Goal: Task Accomplishment & Management: Manage account settings

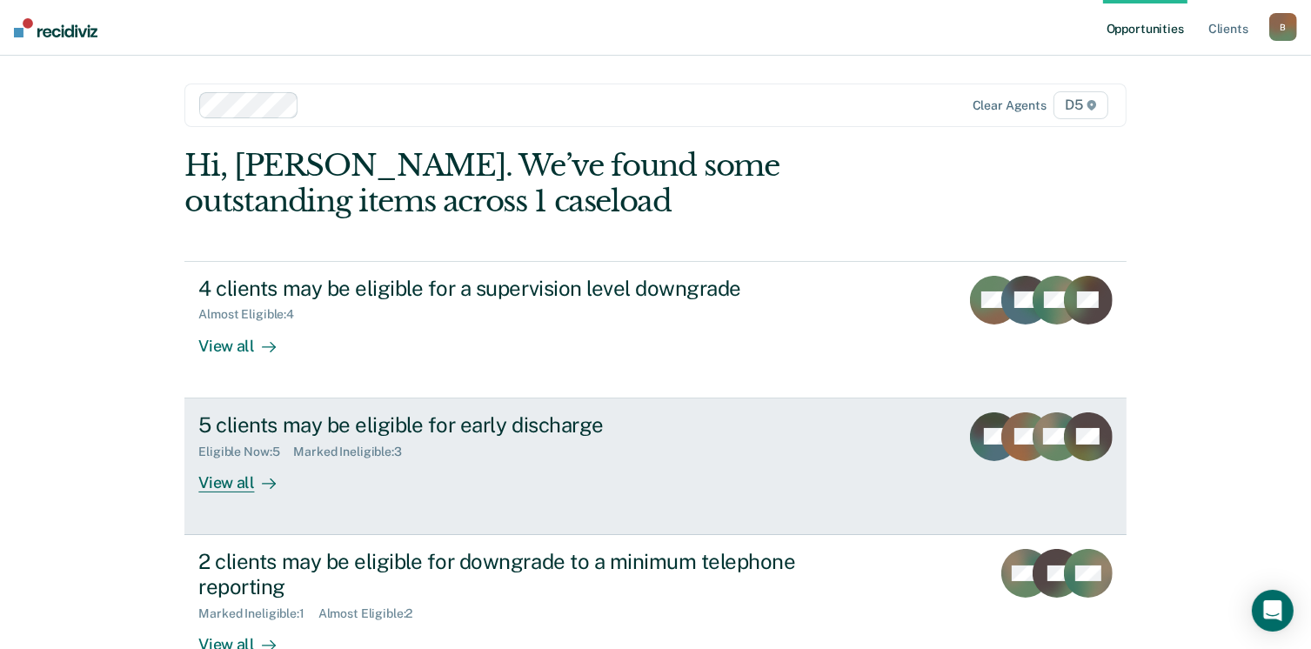
click at [217, 486] on div "View all" at bounding box center [246, 475] width 97 height 34
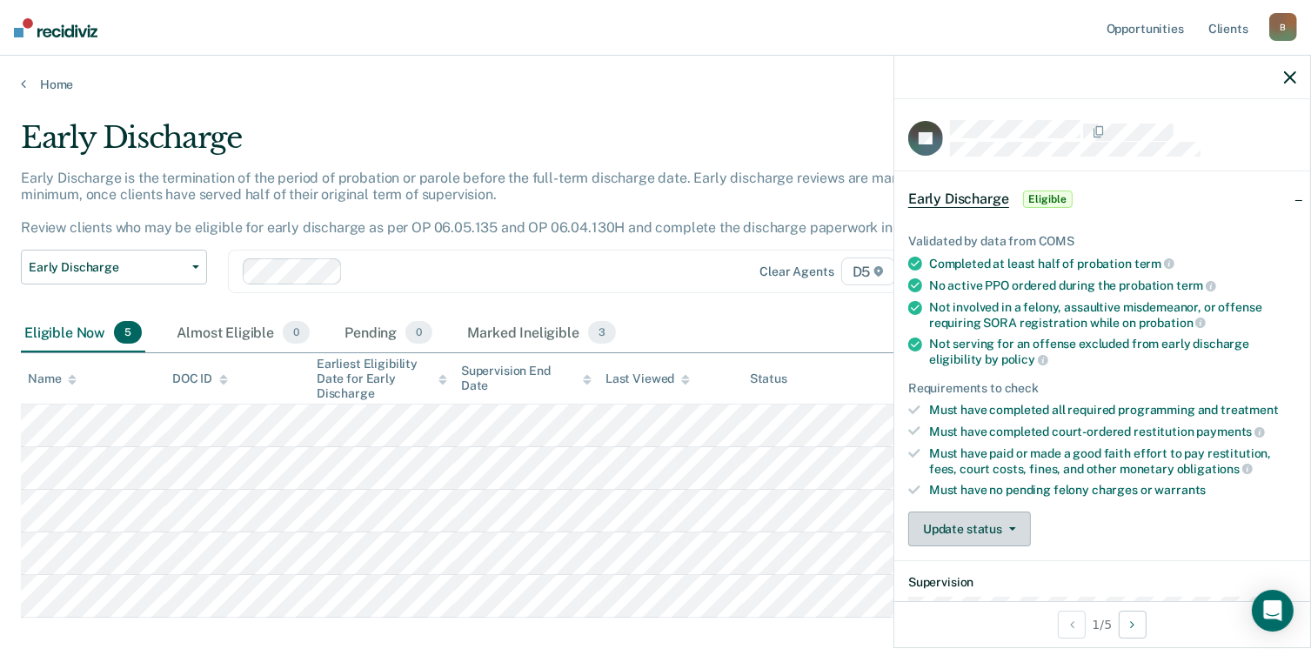
click at [991, 521] on button "Update status" at bounding box center [969, 528] width 123 height 35
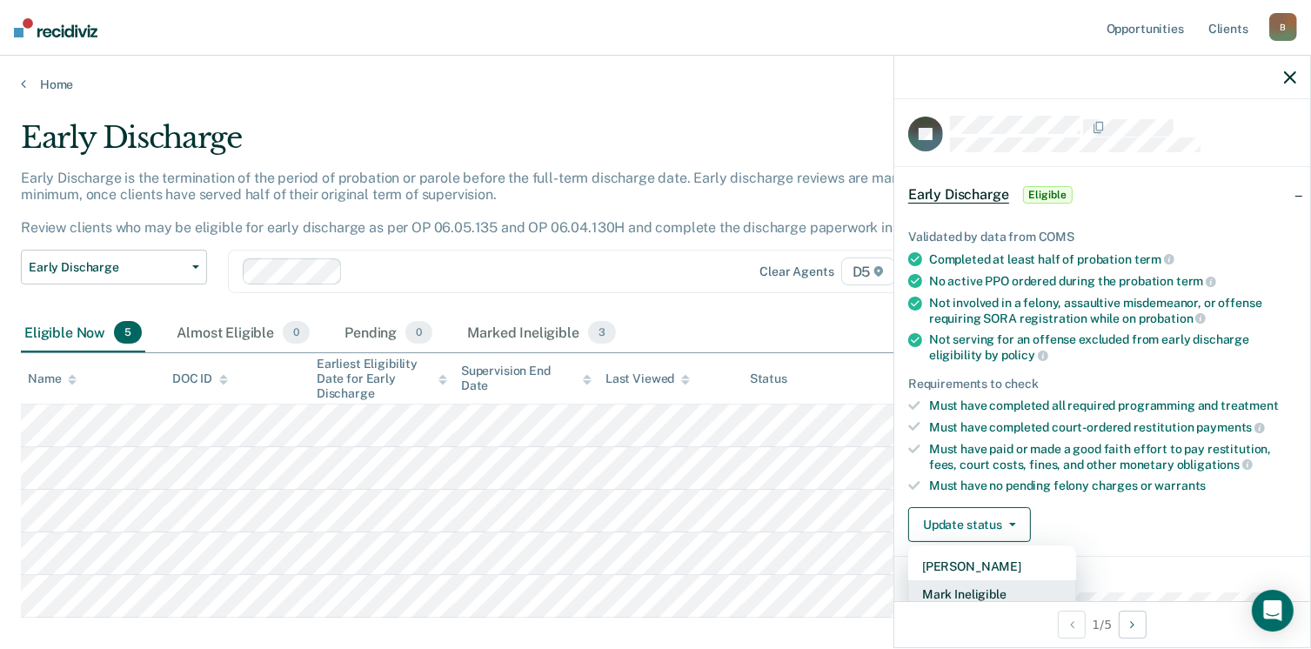
click at [967, 585] on button "Mark Ineligible" at bounding box center [992, 594] width 168 height 28
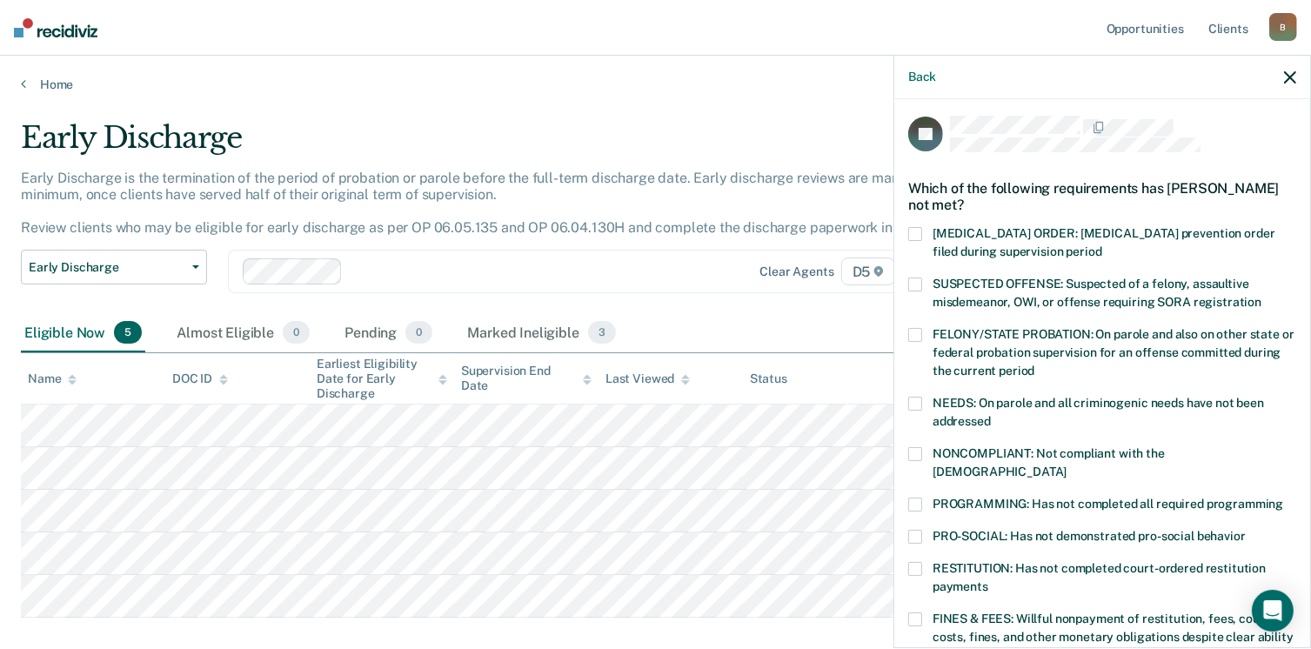
scroll to position [91, 0]
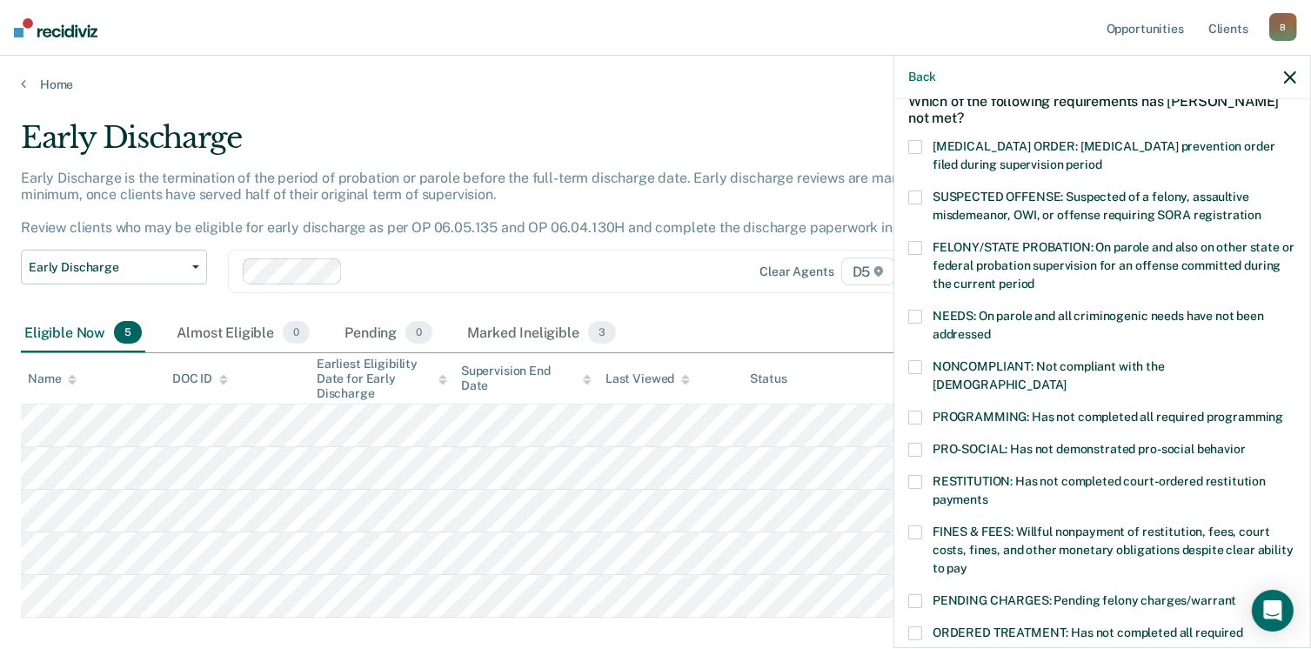
click at [912, 525] on span at bounding box center [915, 532] width 14 height 14
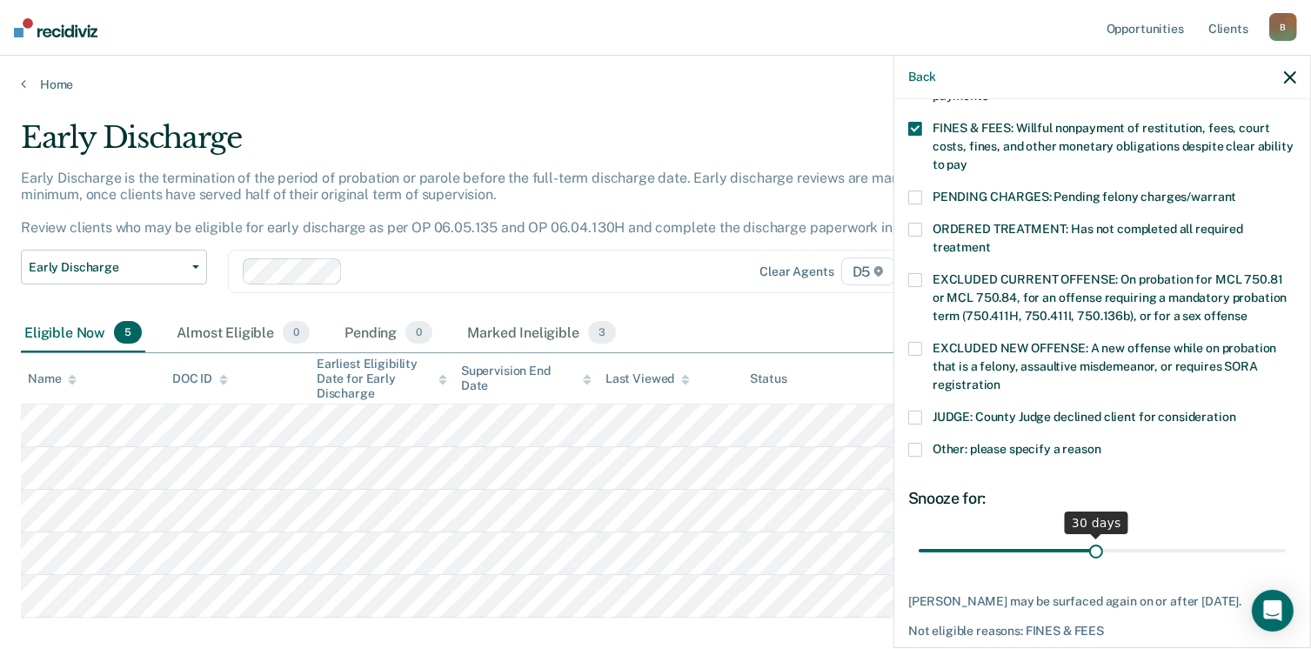
scroll to position [563, 0]
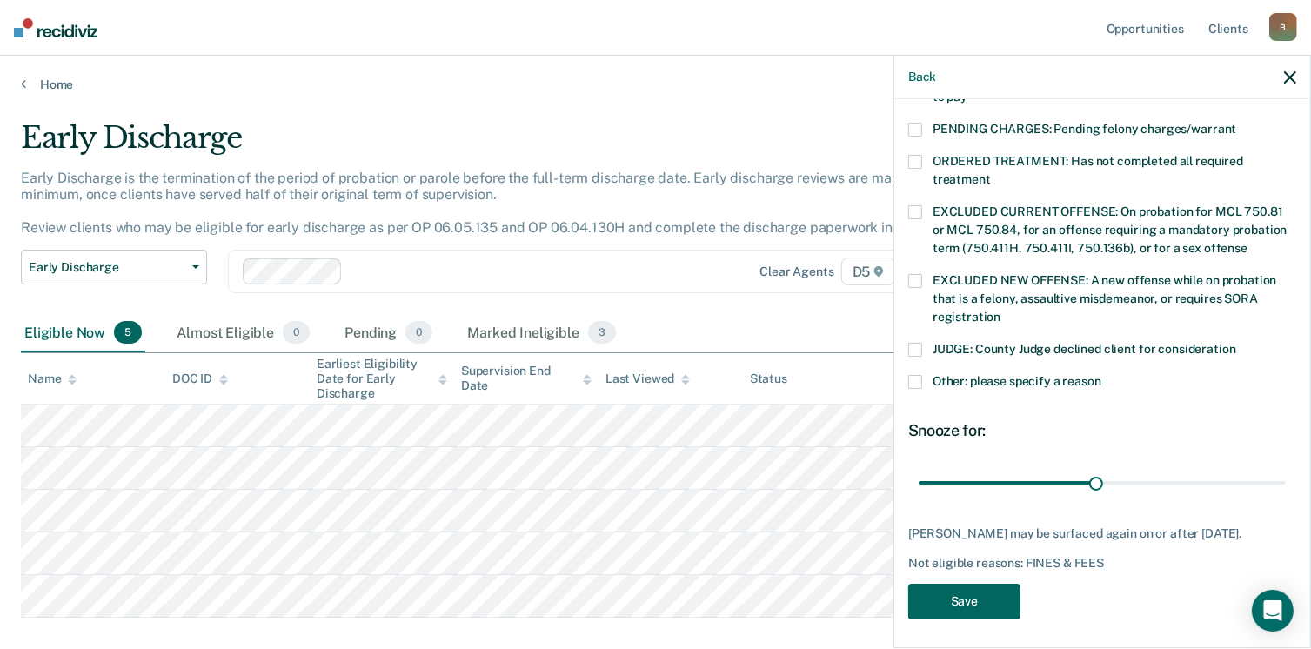
click at [964, 599] on button "Save" at bounding box center [964, 602] width 112 height 36
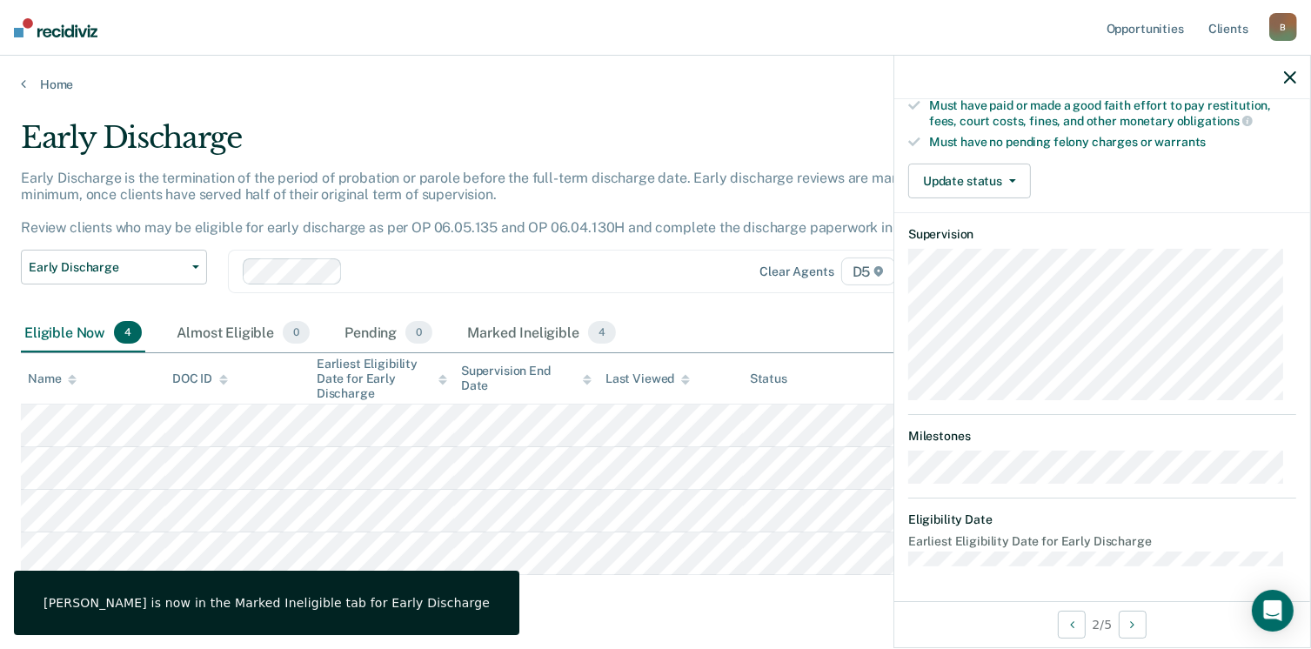
scroll to position [341, 0]
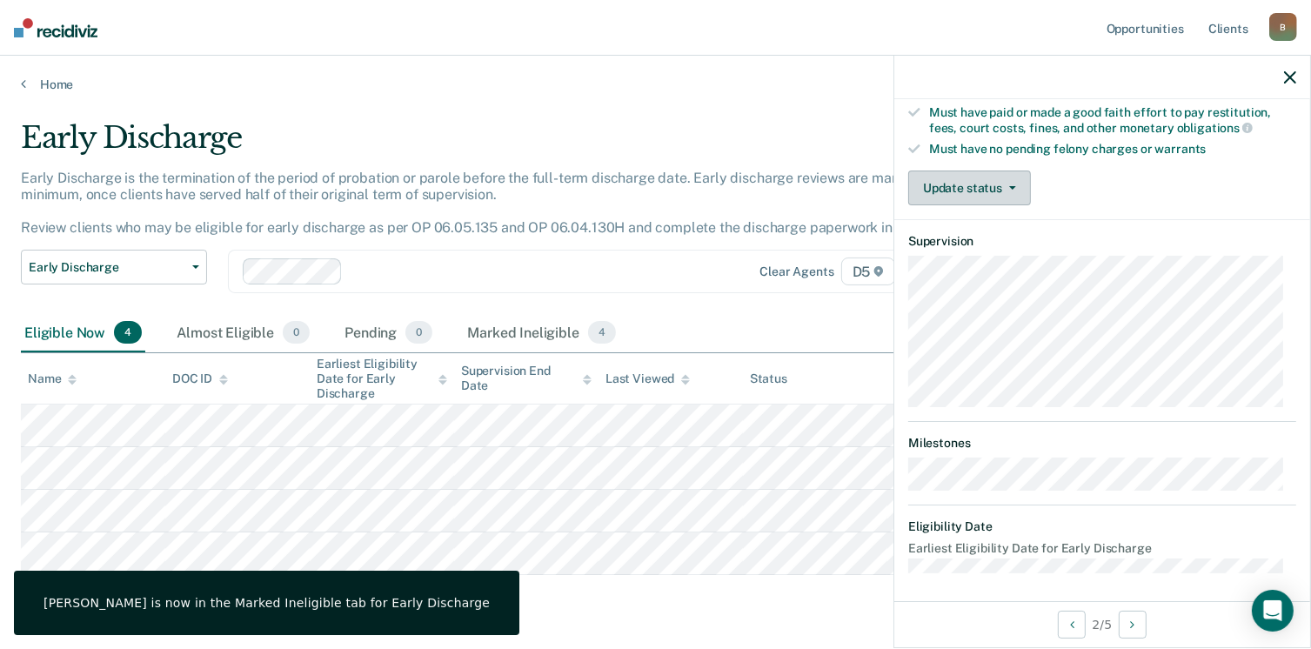
click at [989, 178] on button "Update status" at bounding box center [969, 187] width 123 height 35
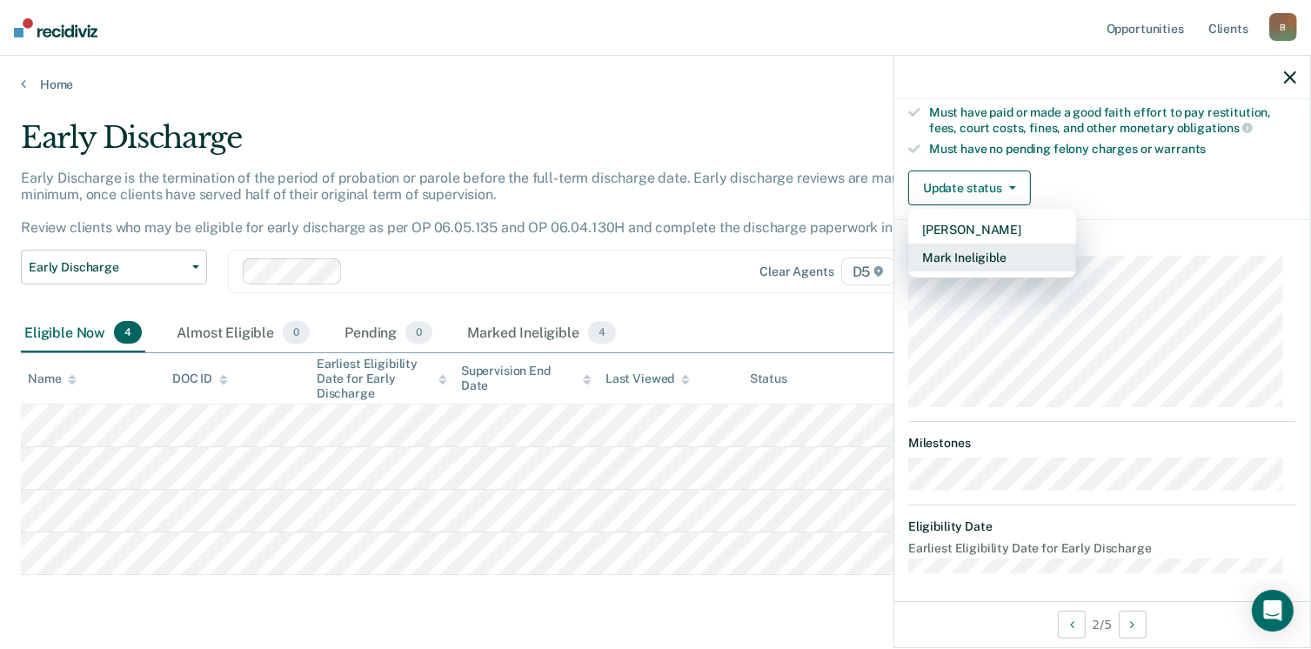
click at [978, 251] on button "Mark Ineligible" at bounding box center [992, 258] width 168 height 28
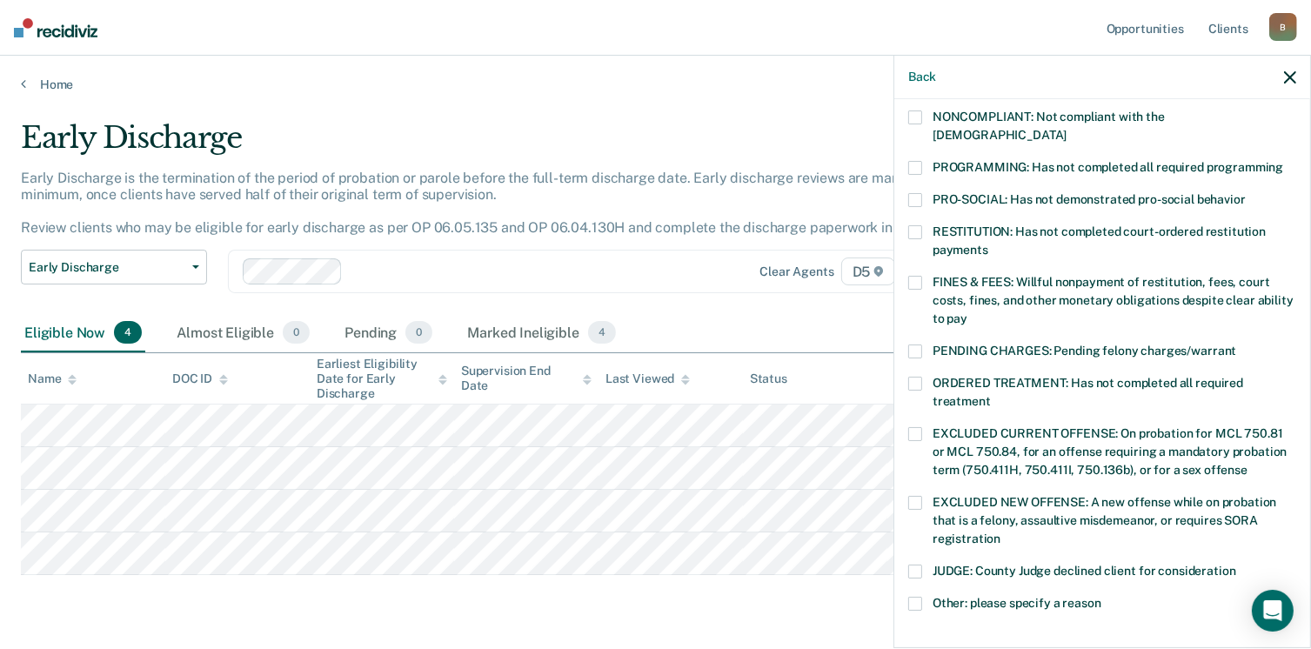
click at [916, 225] on span at bounding box center [915, 232] width 14 height 14
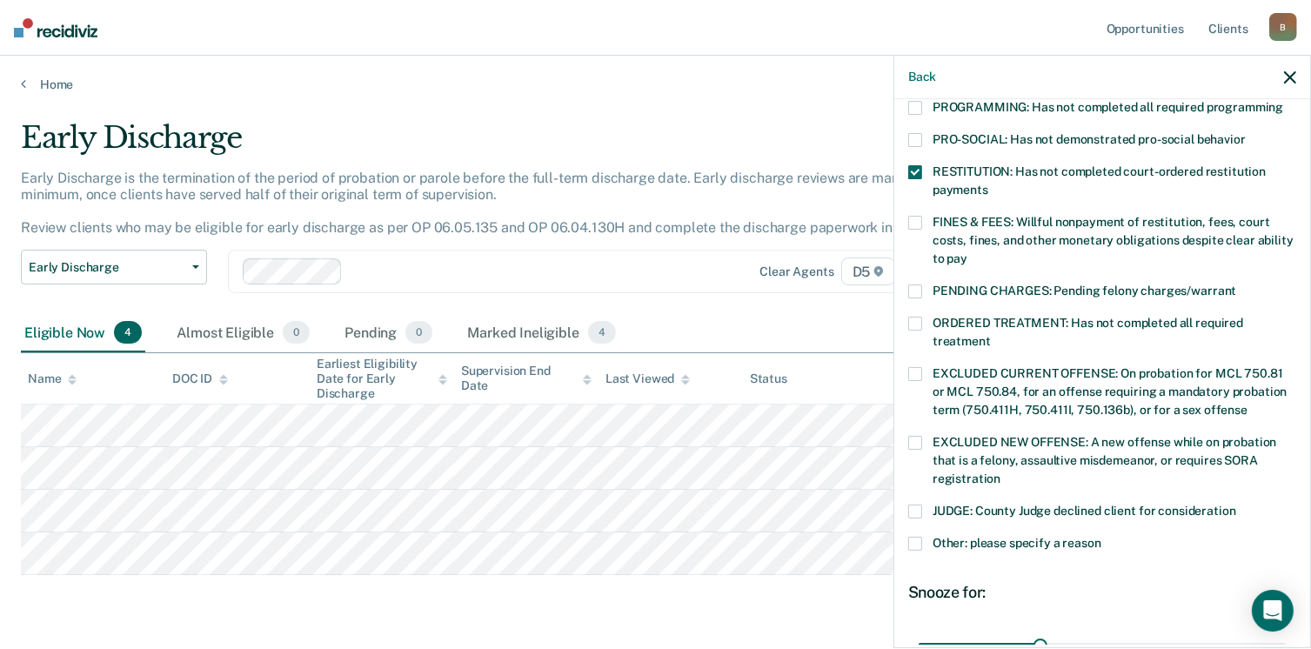
scroll to position [563, 0]
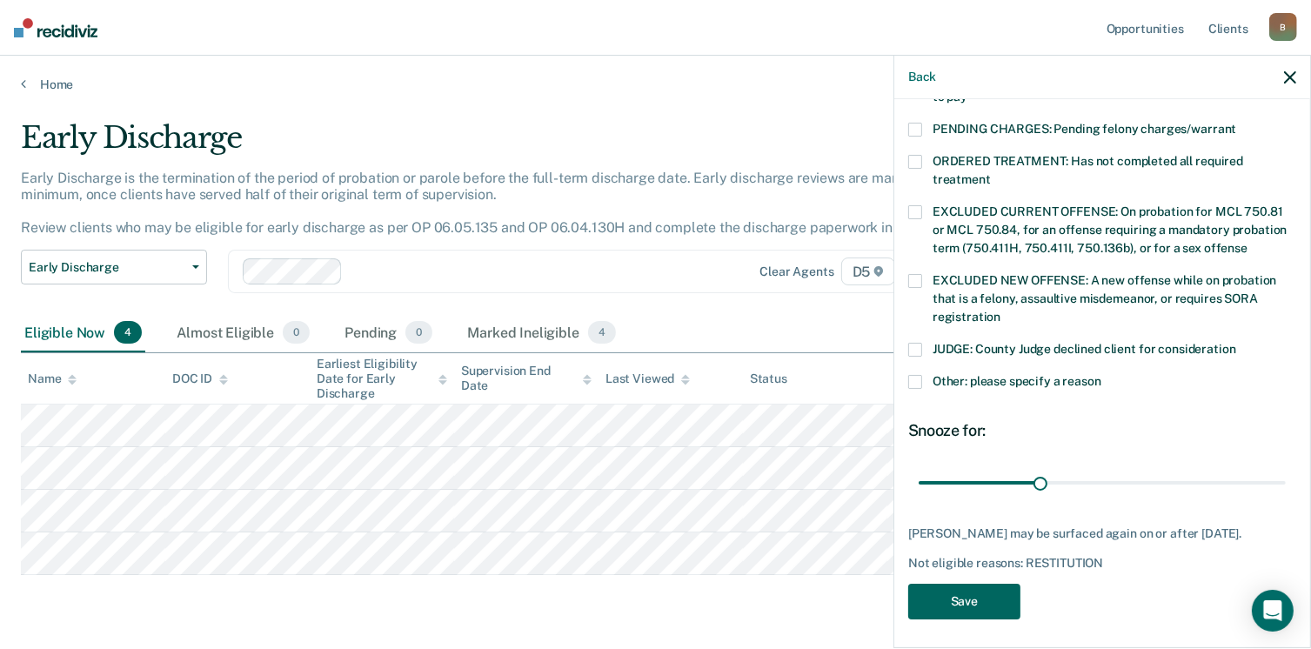
click at [955, 603] on button "Save" at bounding box center [964, 602] width 112 height 36
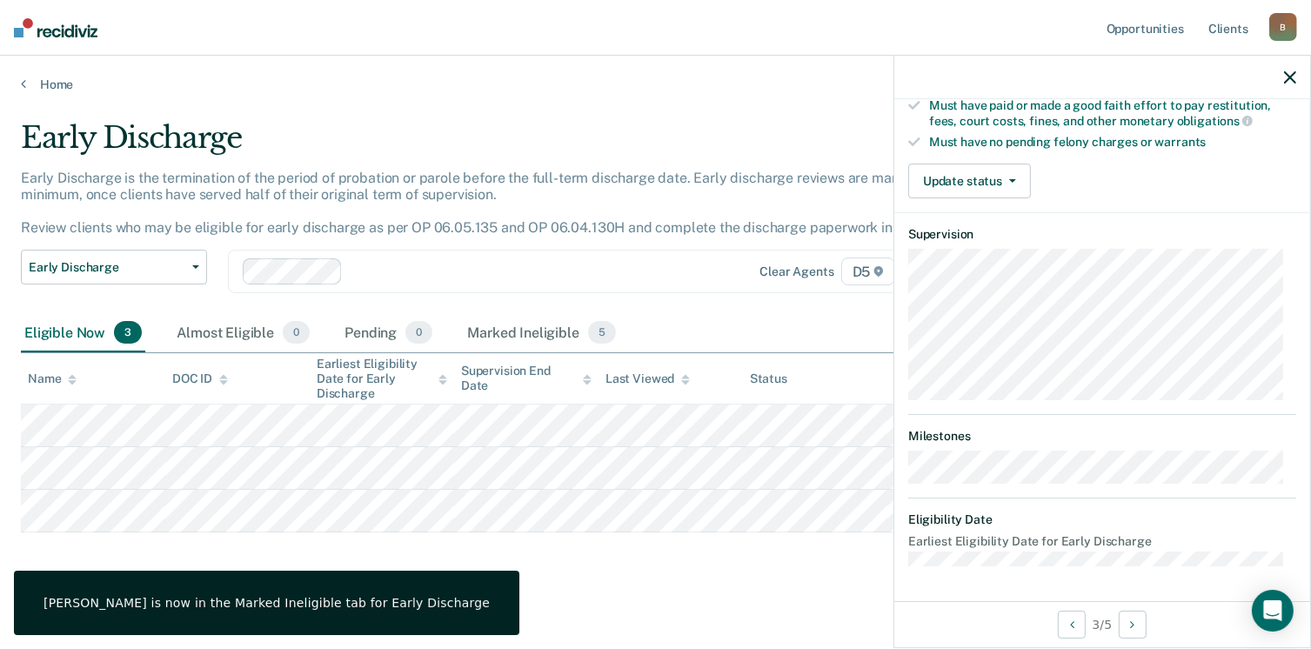
scroll to position [341, 0]
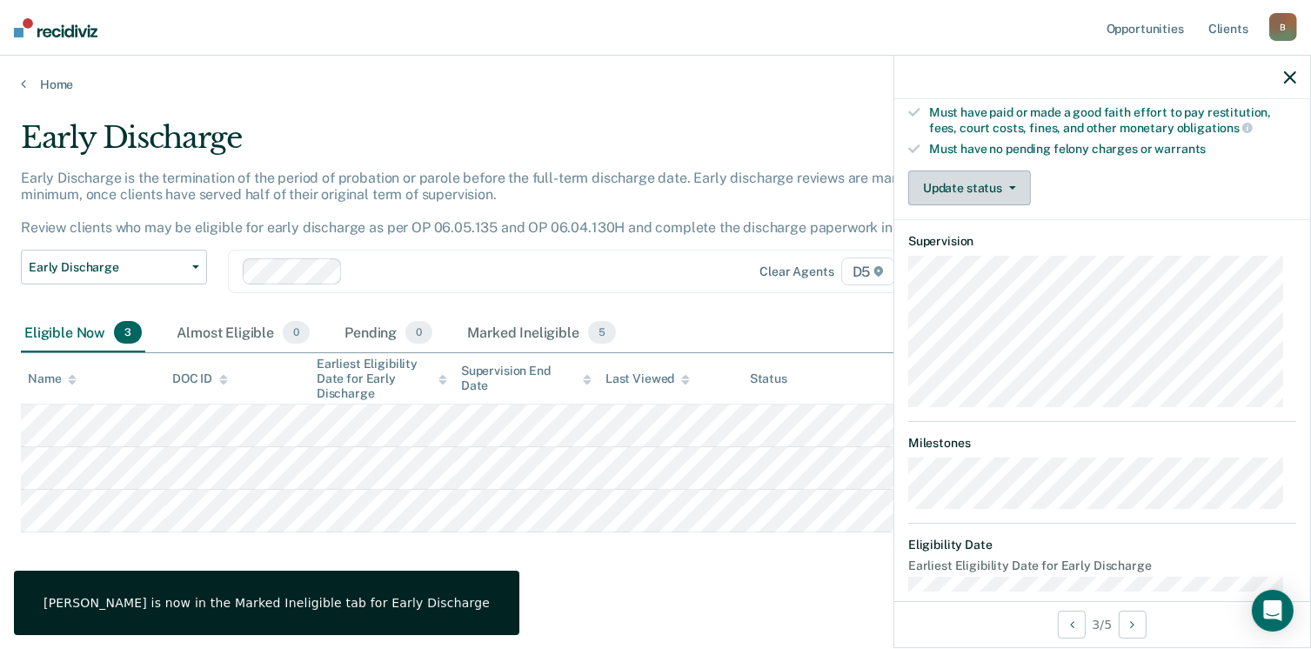
click at [957, 186] on button "Update status" at bounding box center [969, 187] width 123 height 35
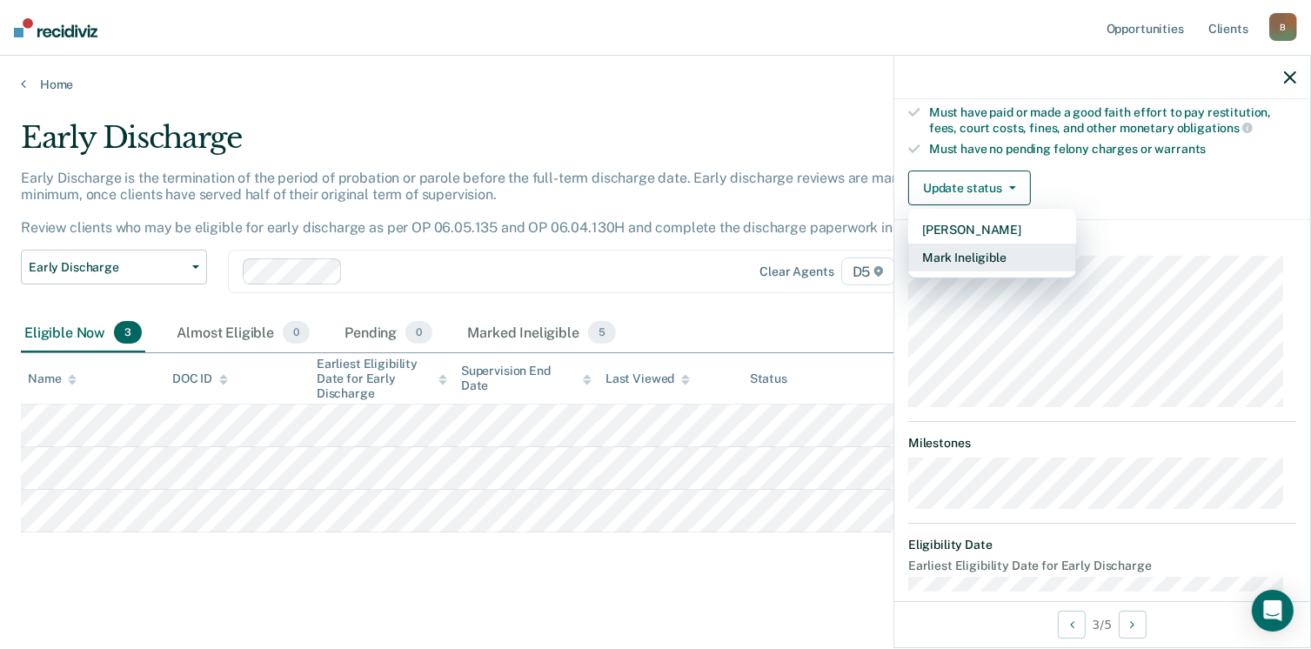
click at [977, 250] on button "Mark Ineligible" at bounding box center [992, 258] width 168 height 28
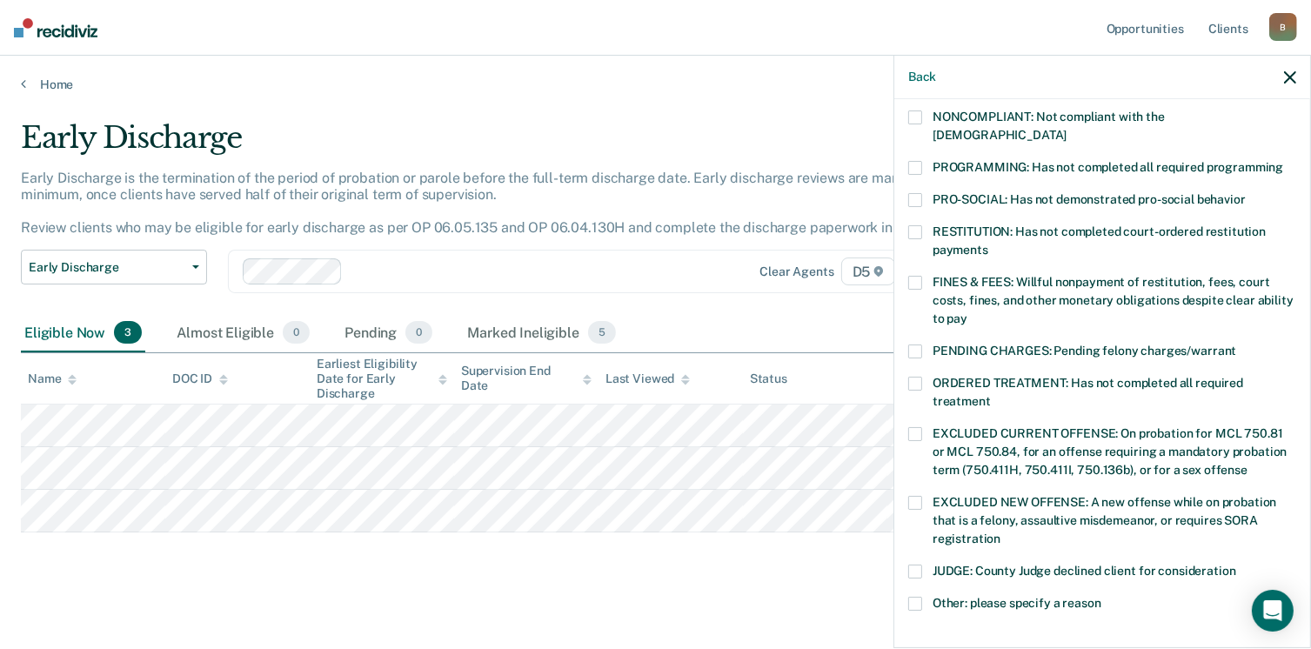
click at [913, 276] on span at bounding box center [915, 283] width 14 height 14
click at [921, 161] on span at bounding box center [915, 168] width 14 height 14
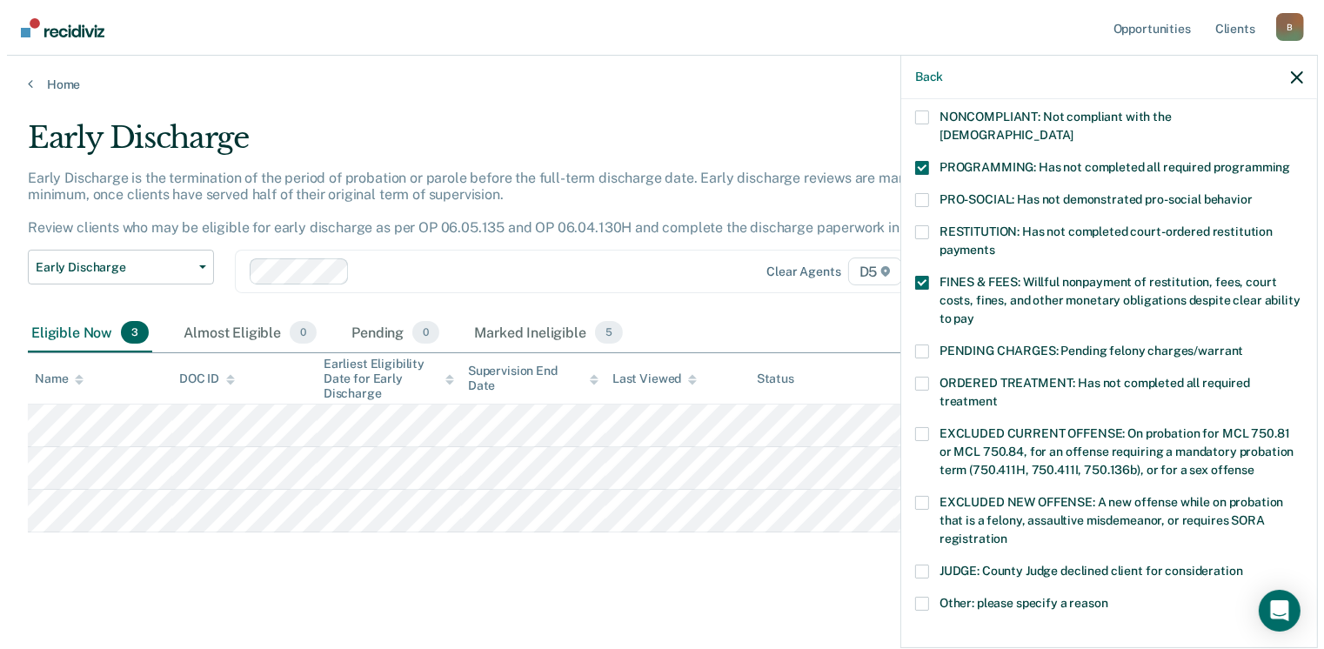
scroll to position [563, 0]
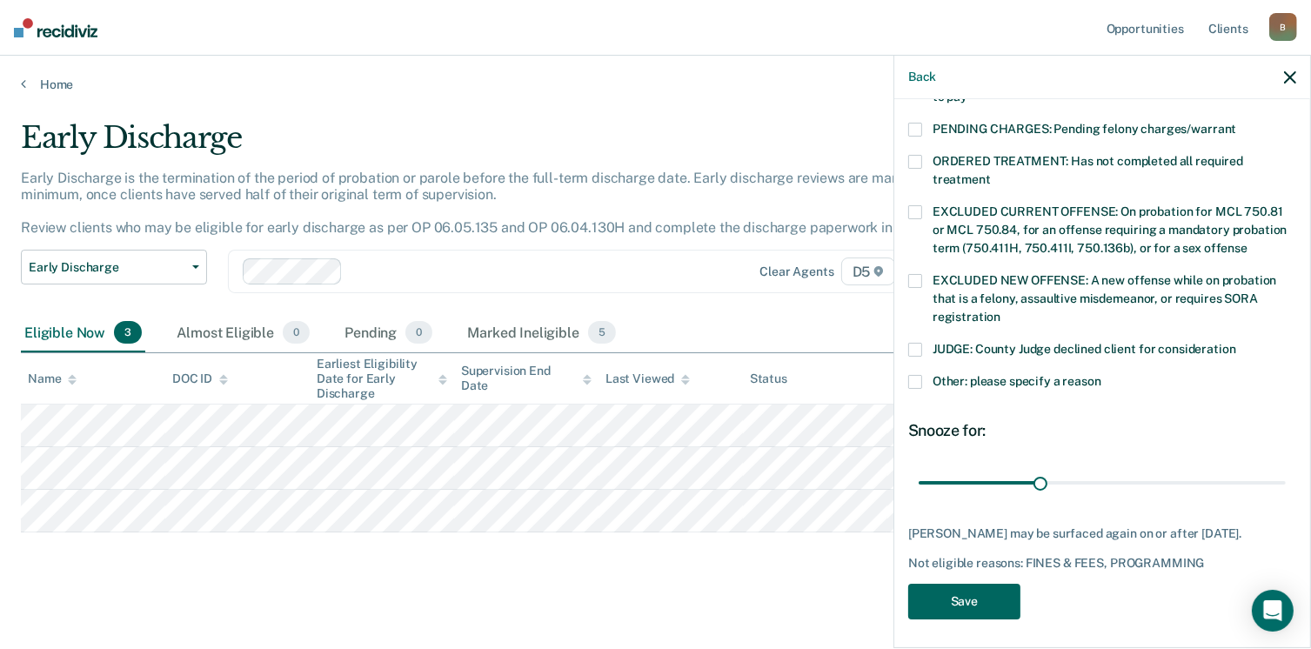
click at [974, 593] on button "Save" at bounding box center [964, 602] width 112 height 36
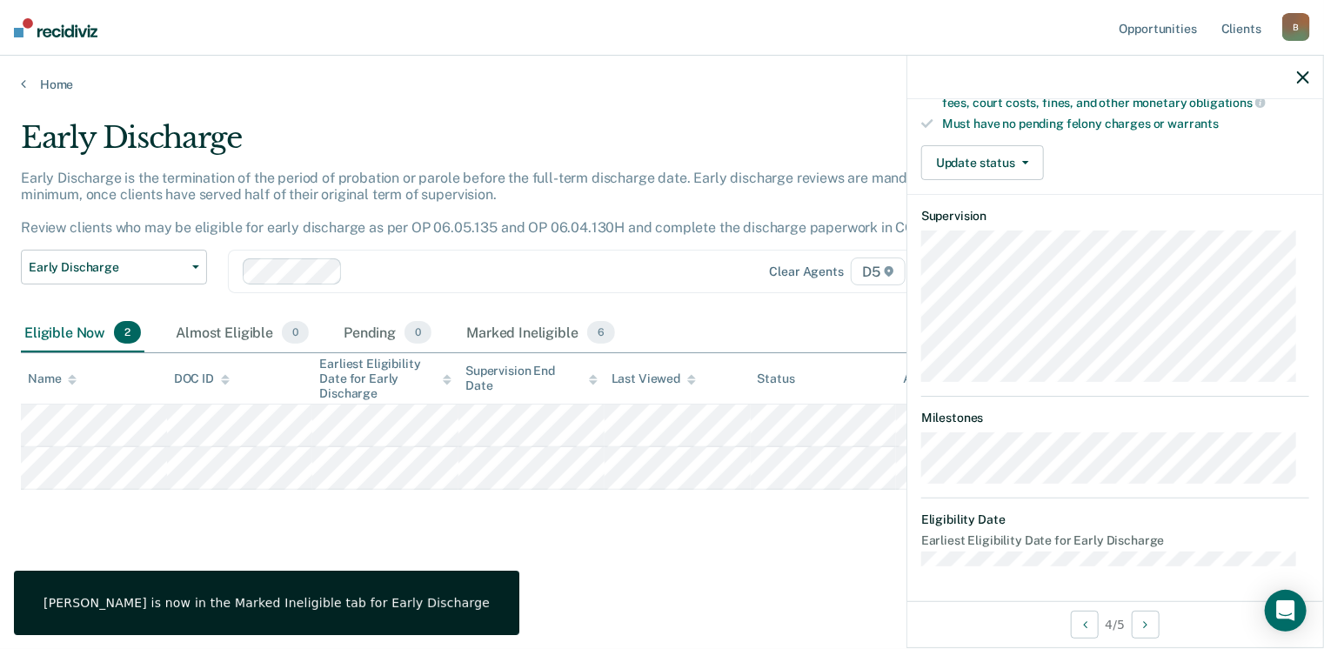
scroll to position [358, 0]
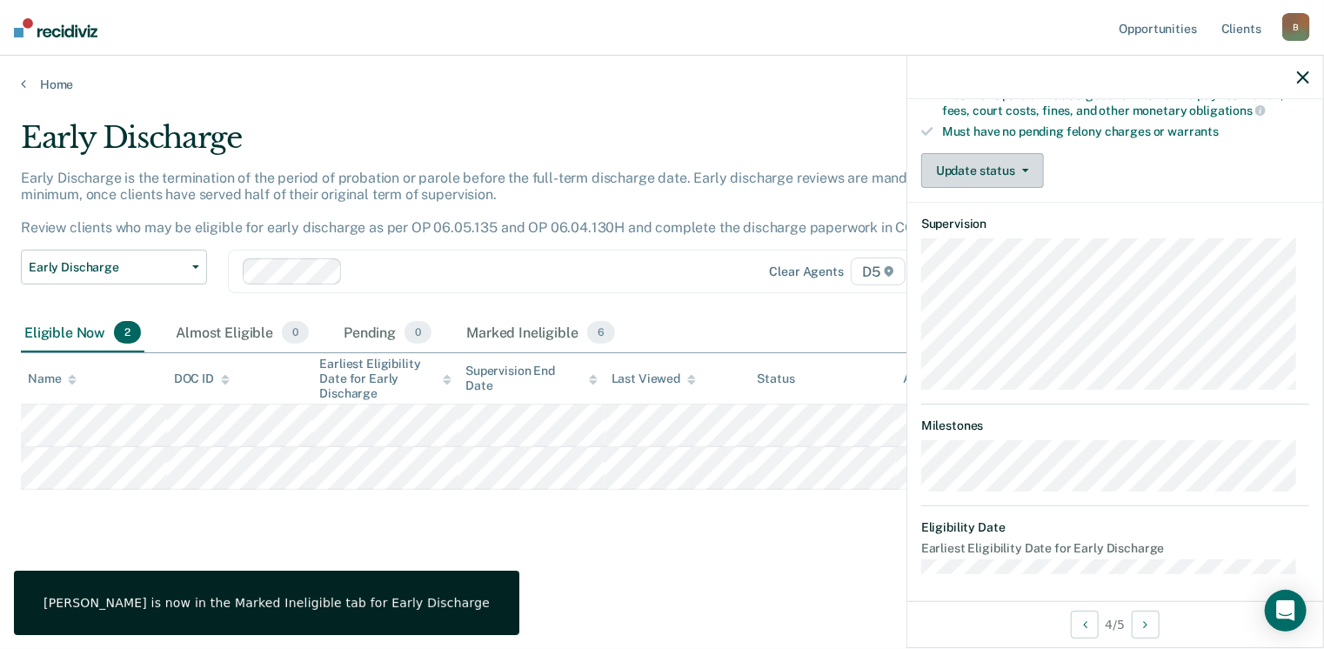
click at [967, 156] on button "Update status" at bounding box center [982, 170] width 123 height 35
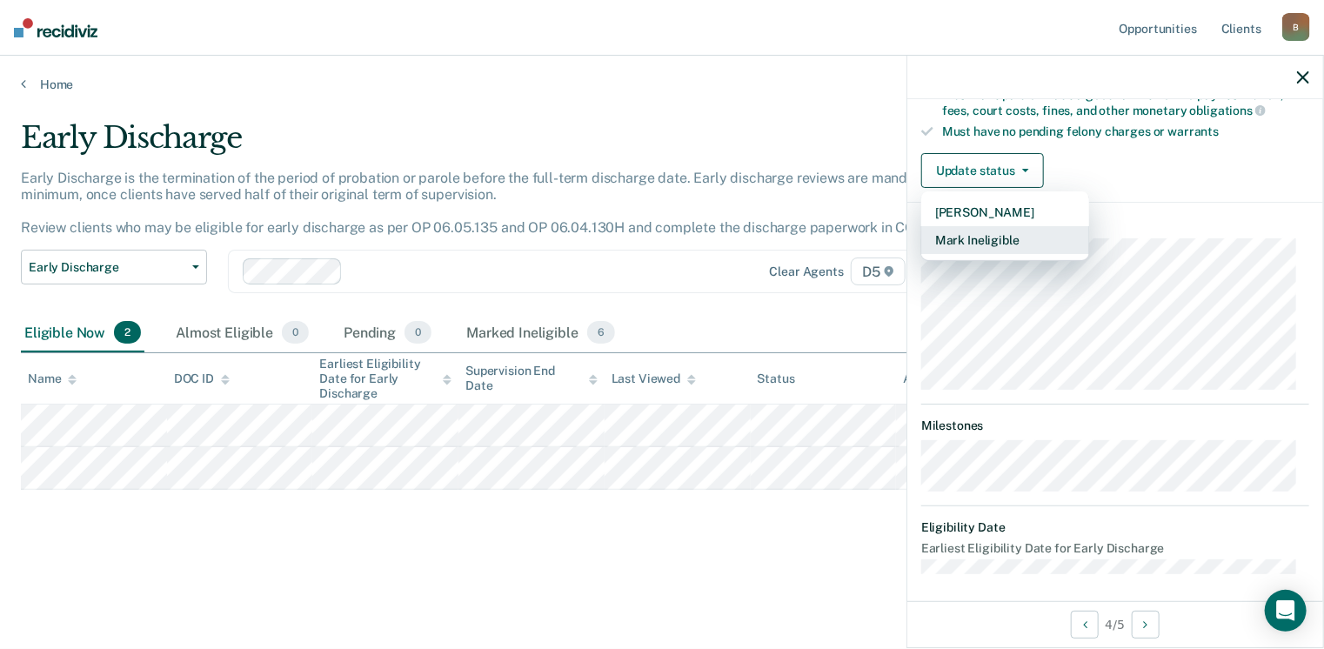
click at [979, 236] on button "Mark Ineligible" at bounding box center [1005, 240] width 168 height 28
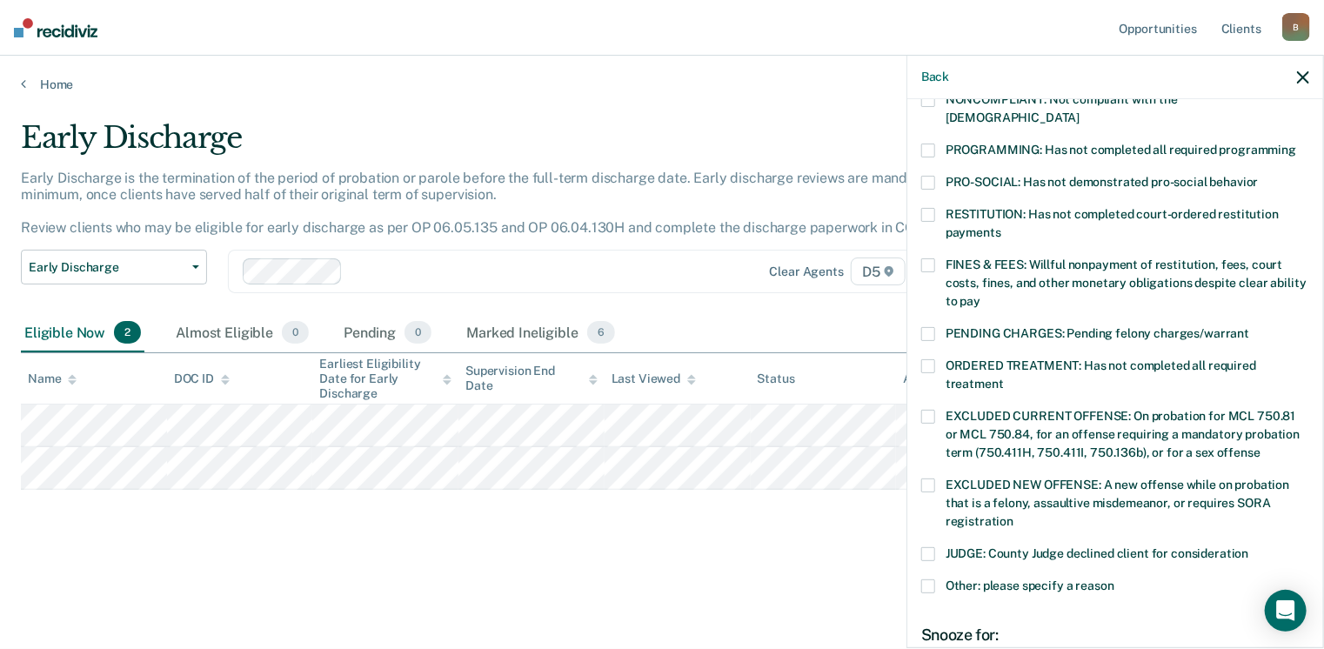
click at [931, 258] on span at bounding box center [928, 265] width 14 height 14
click at [924, 144] on span at bounding box center [928, 151] width 14 height 14
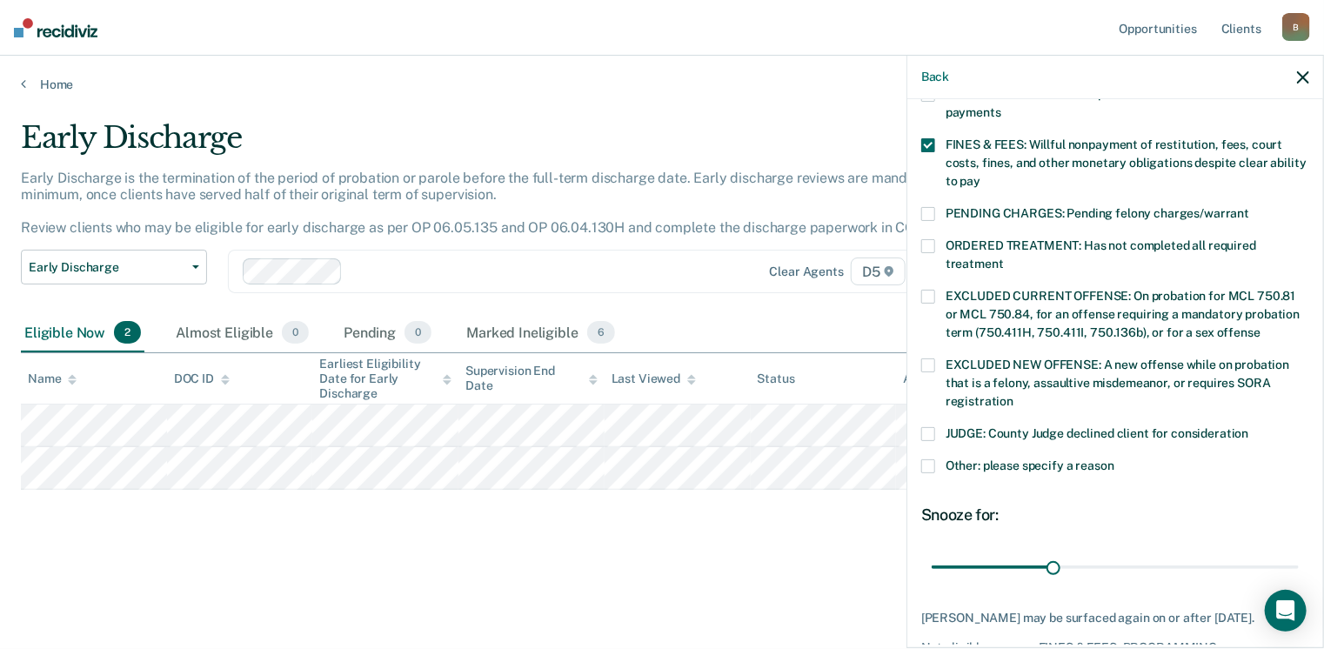
scroll to position [563, 0]
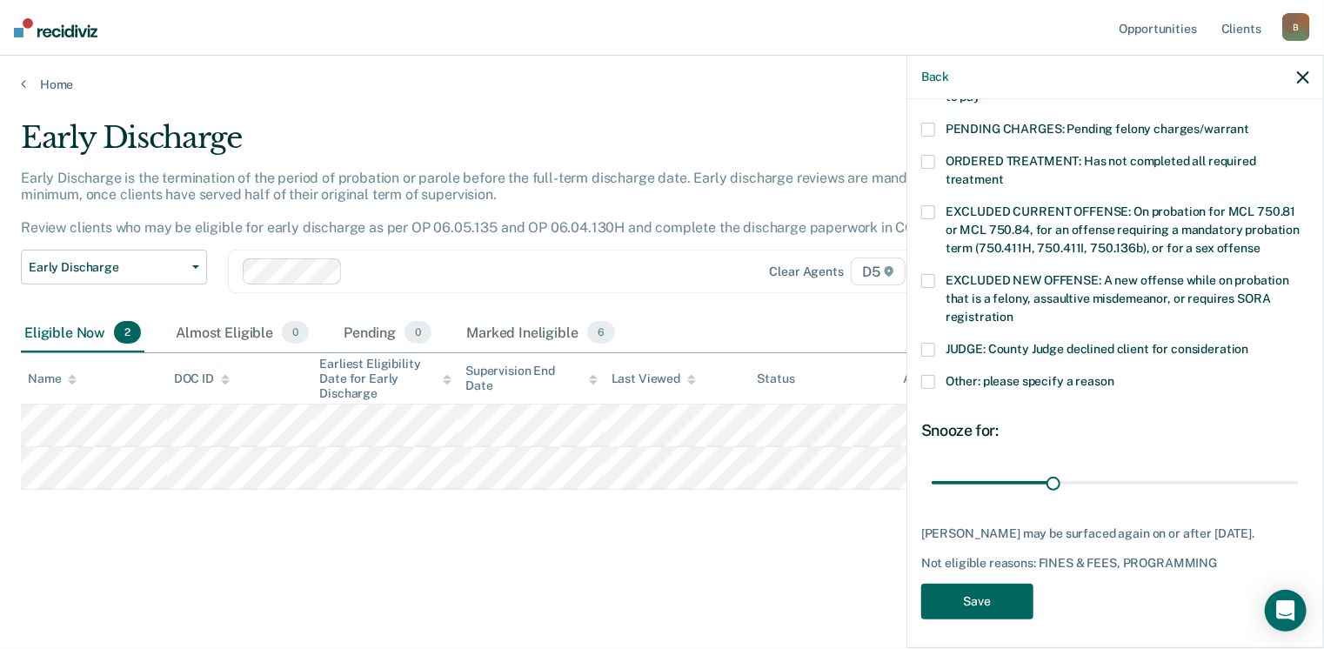
click at [988, 595] on button "Save" at bounding box center [977, 602] width 112 height 36
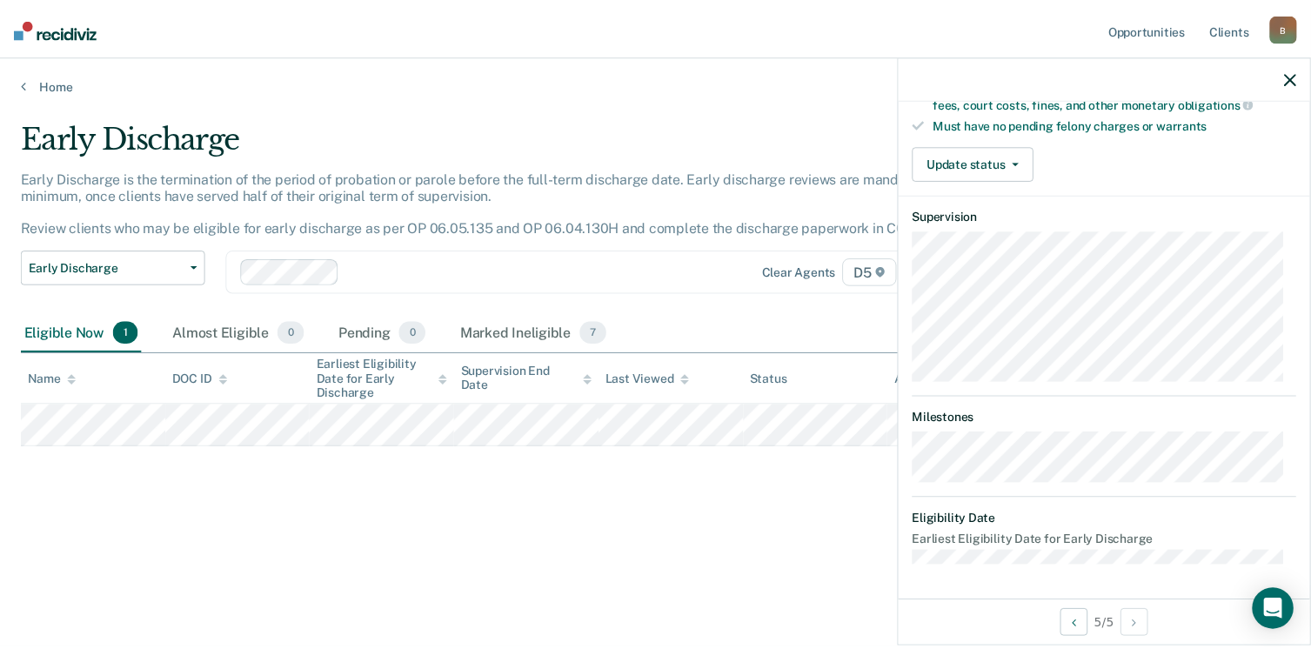
scroll to position [323, 0]
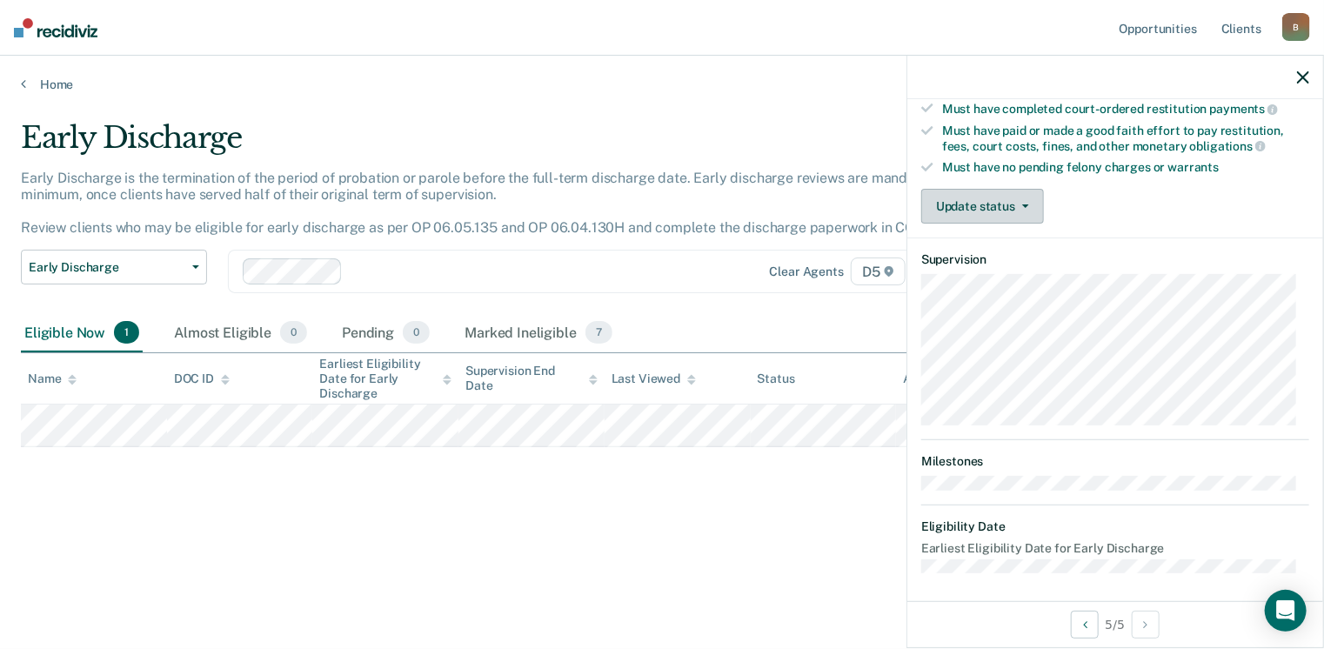
click at [978, 203] on button "Update status" at bounding box center [982, 206] width 123 height 35
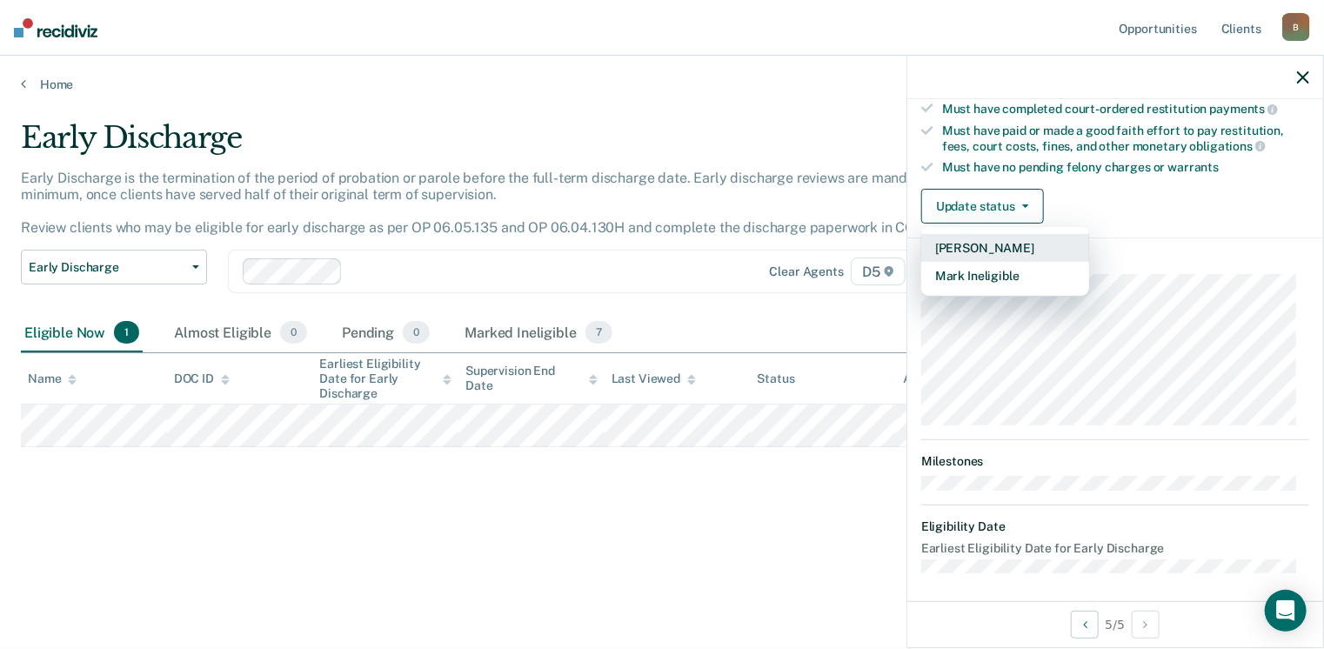
click at [977, 243] on button "[PERSON_NAME]" at bounding box center [1005, 248] width 168 height 28
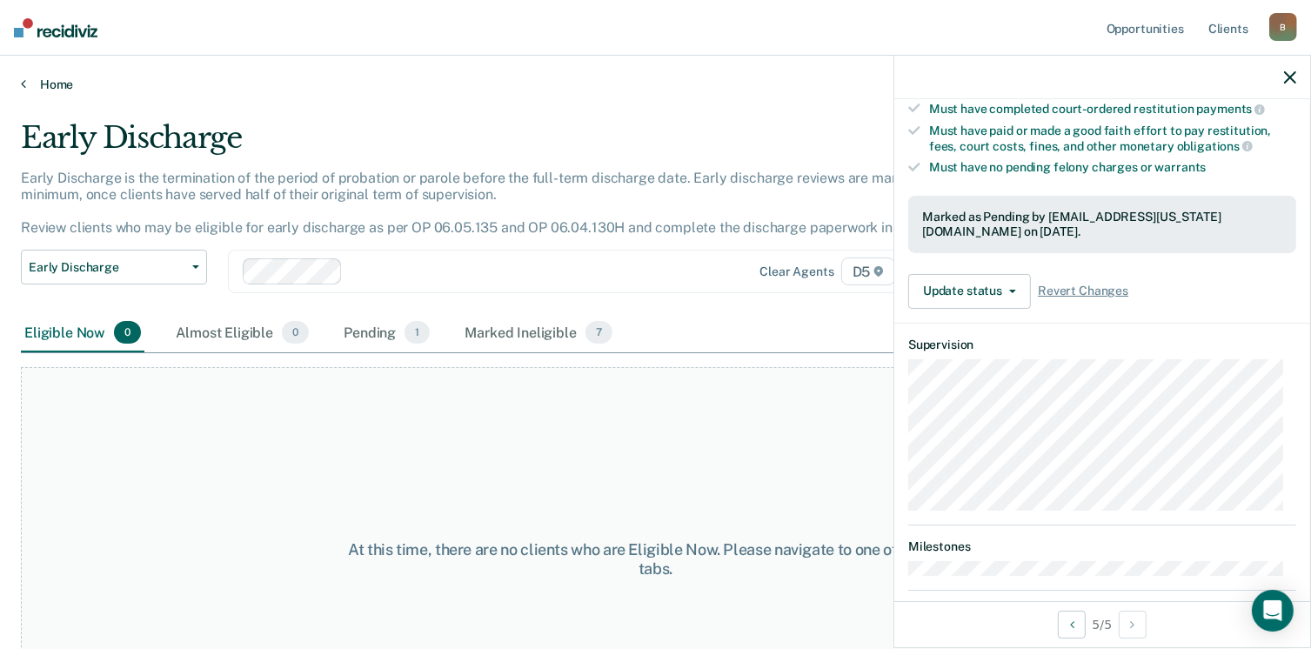
click at [23, 89] on icon at bounding box center [23, 84] width 5 height 14
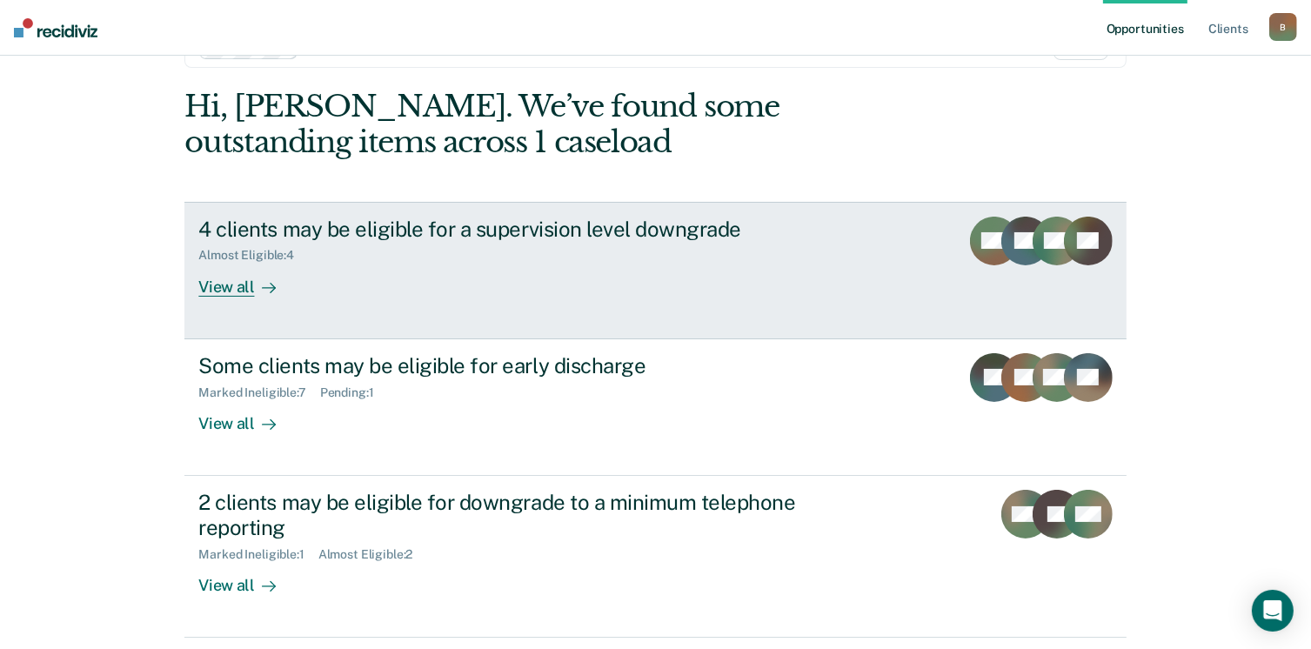
scroll to position [87, 0]
